Goal: Information Seeking & Learning: Learn about a topic

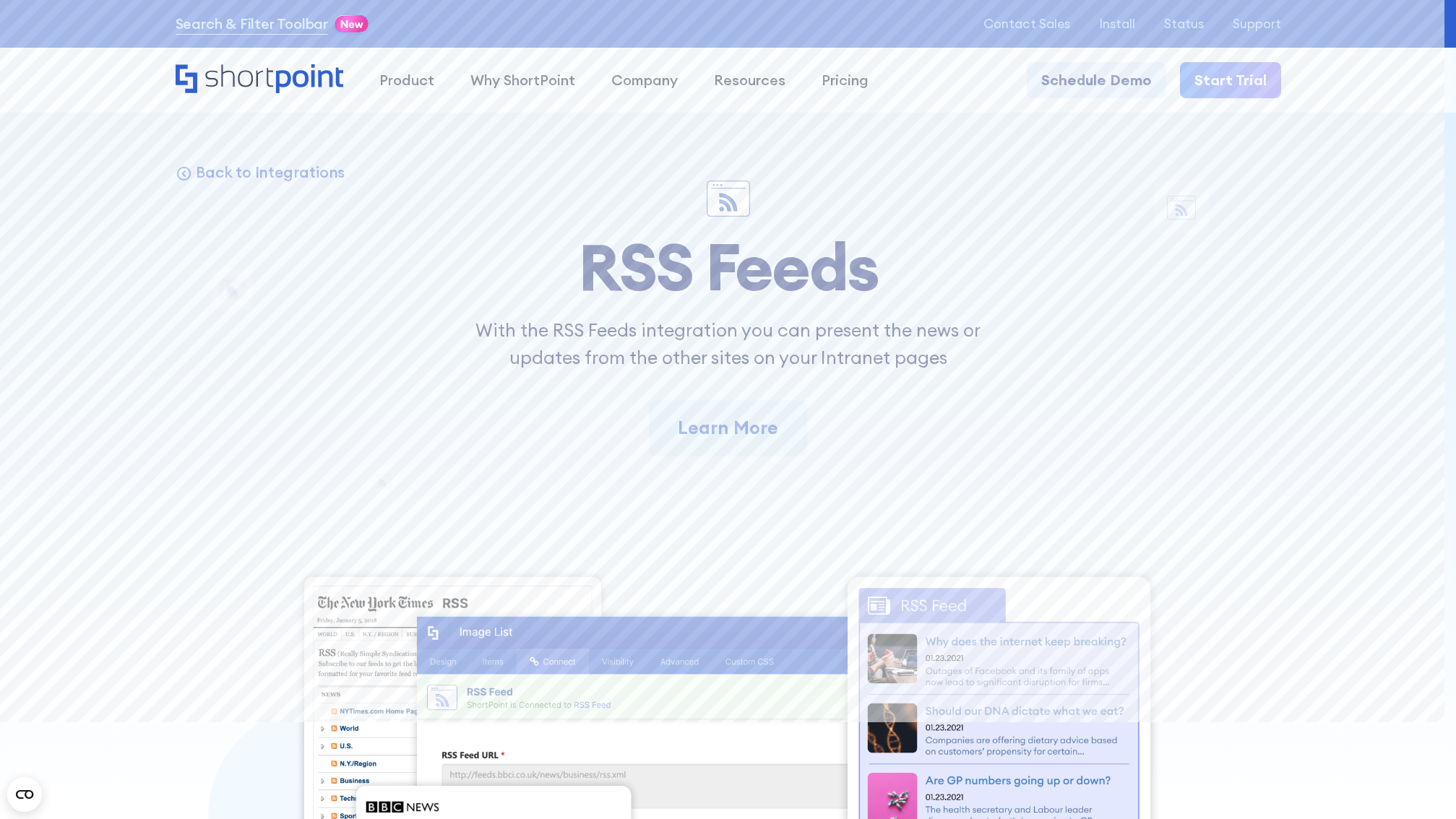
scroll to position [11781, 0]
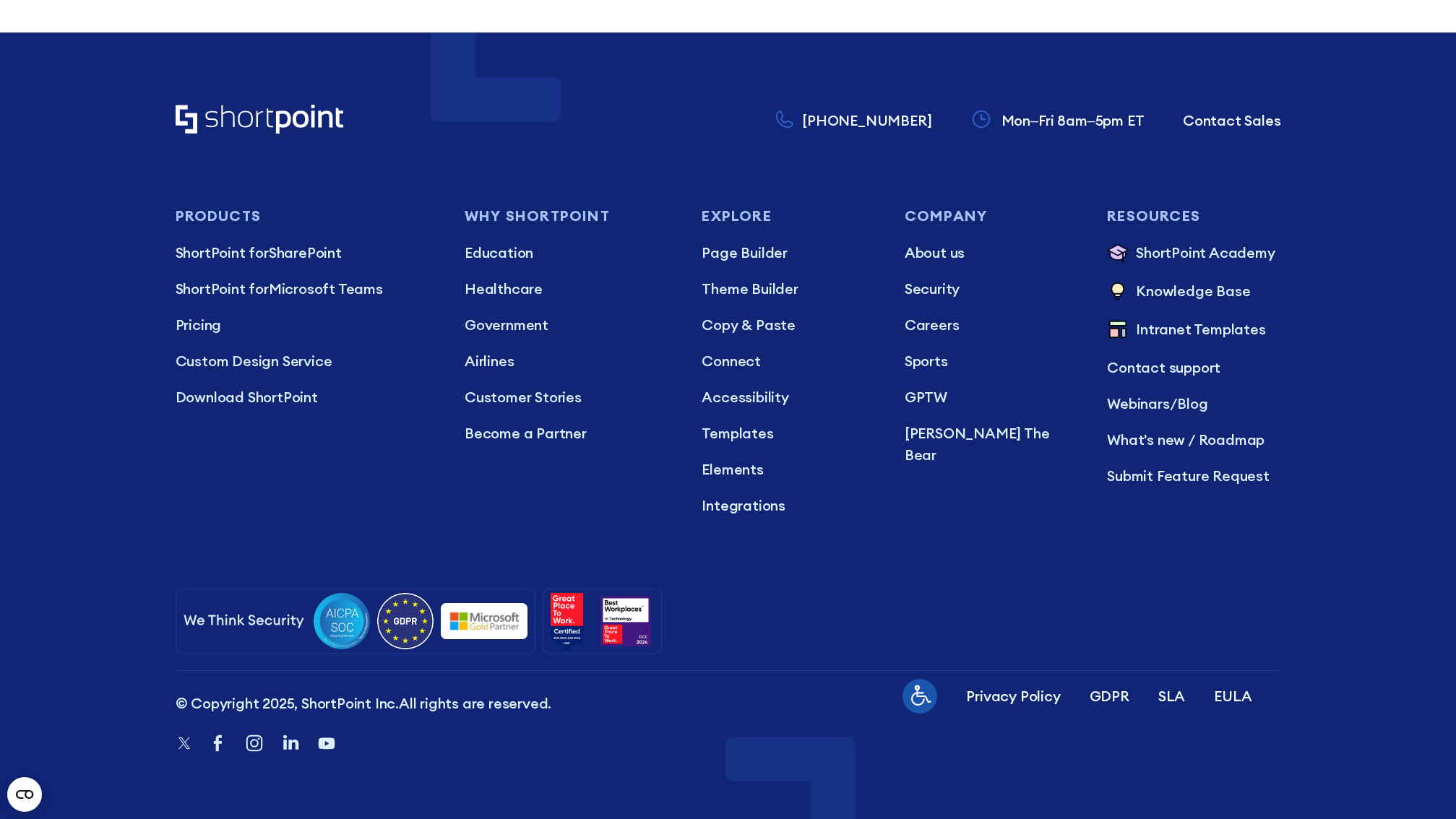
scroll to position [16778, 0]
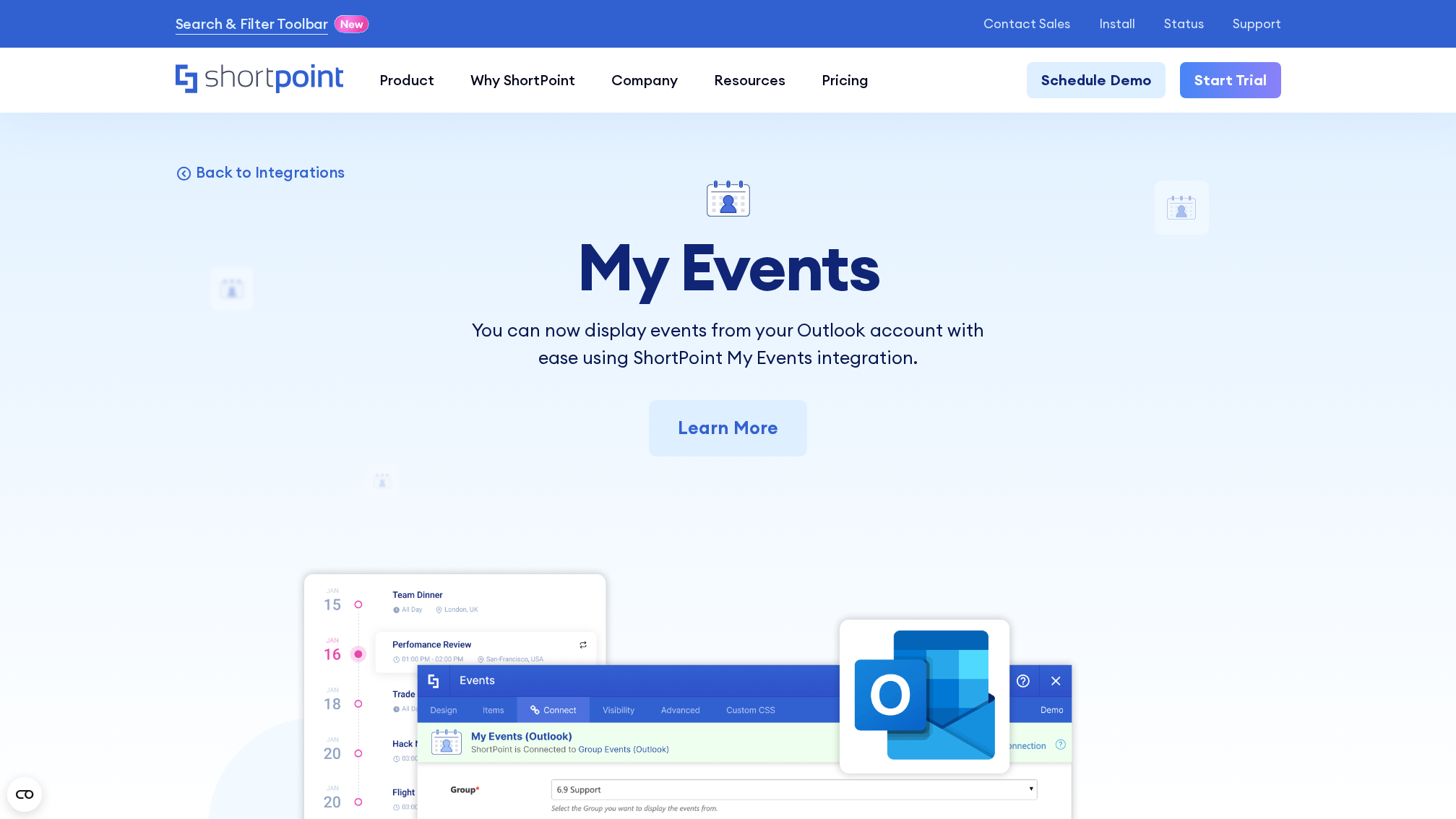
scroll to position [12241, 0]
